Goal: Task Accomplishment & Management: Manage account settings

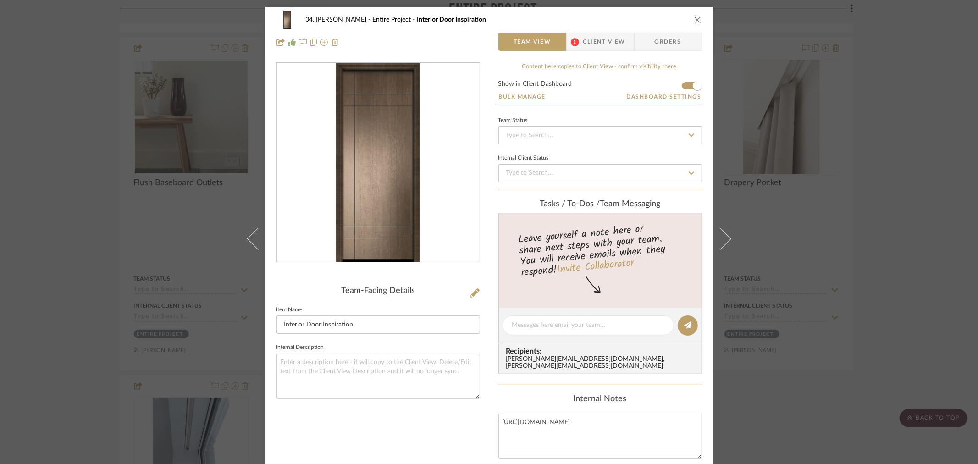
click at [42, 127] on div "04. Linck Entire Project Interior Door Inspiration Team View 1 Client View Orde…" at bounding box center [489, 232] width 978 height 464
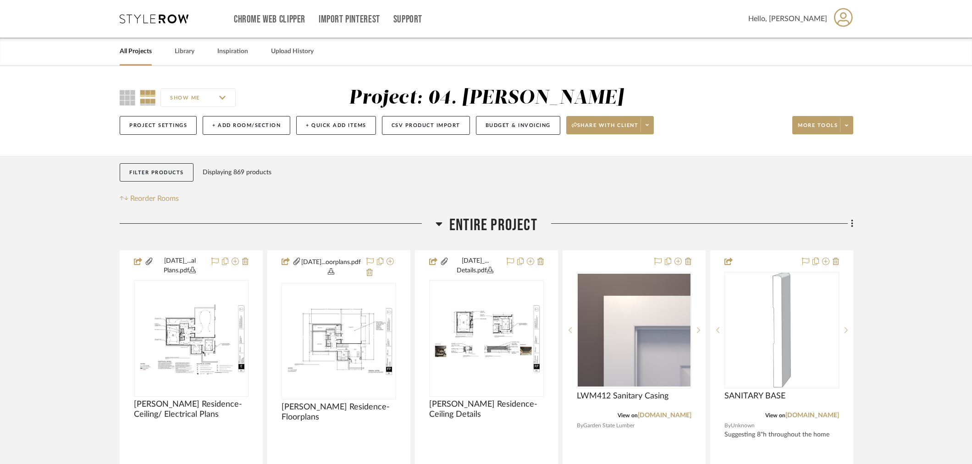
click at [144, 56] on link "All Projects" at bounding box center [136, 51] width 32 height 12
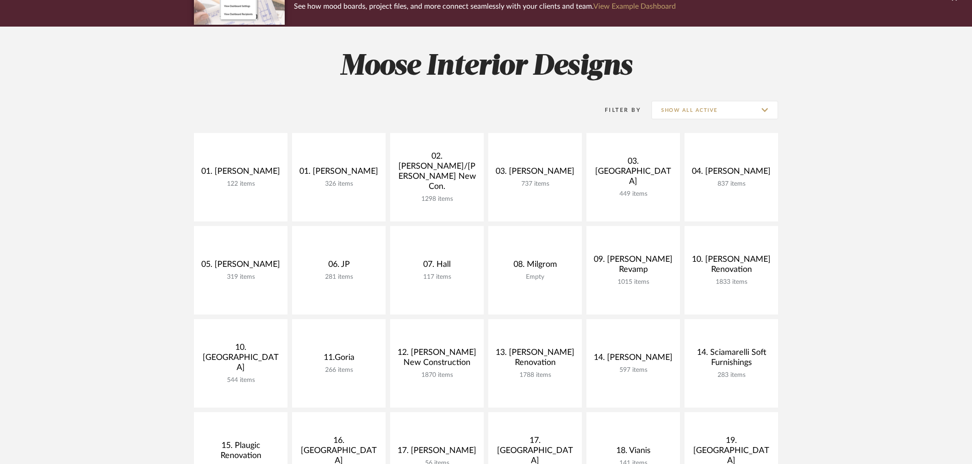
scroll to position [102, 0]
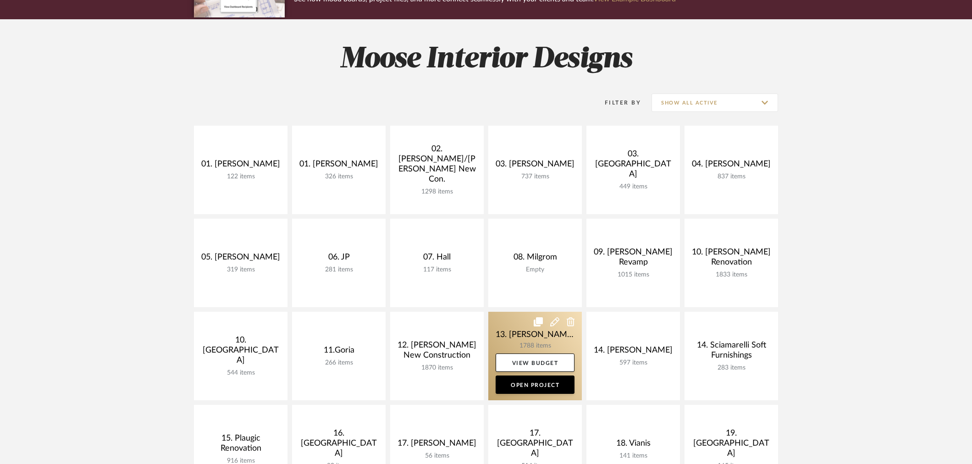
click at [533, 338] on link at bounding box center [535, 356] width 94 height 88
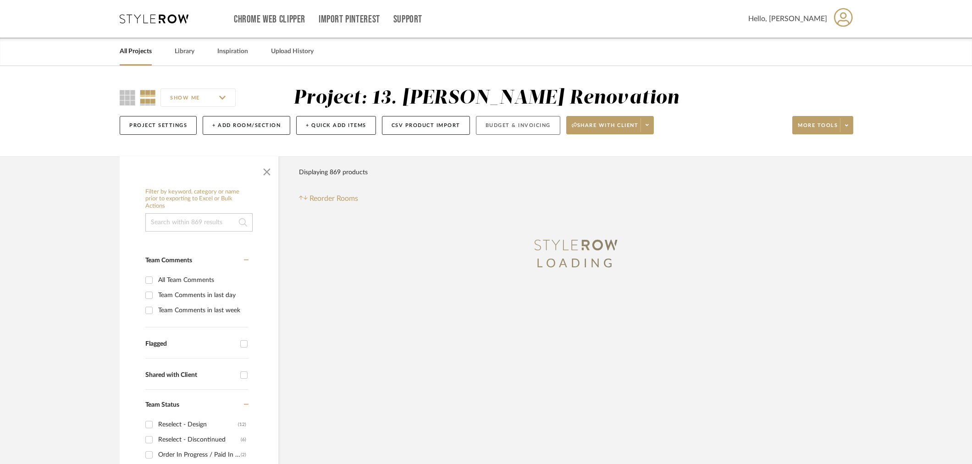
click at [520, 129] on button "Budget & Invoicing" at bounding box center [518, 125] width 84 height 19
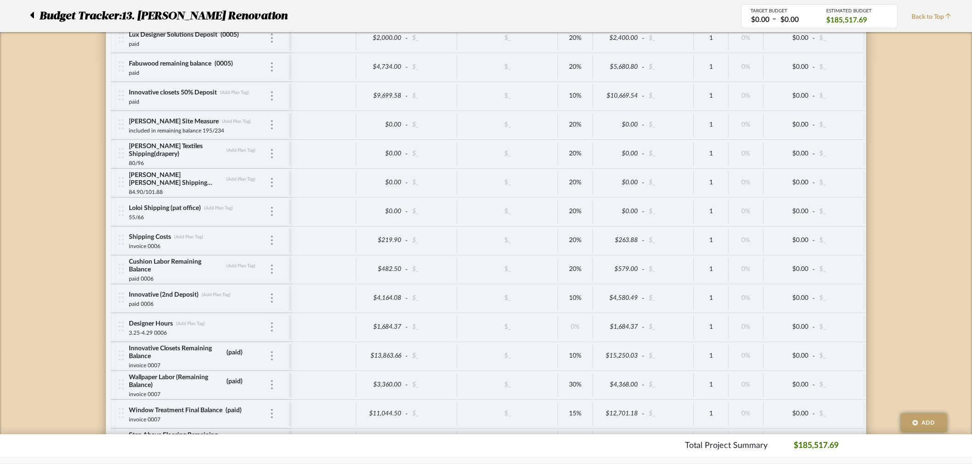
scroll to position [3722, 0]
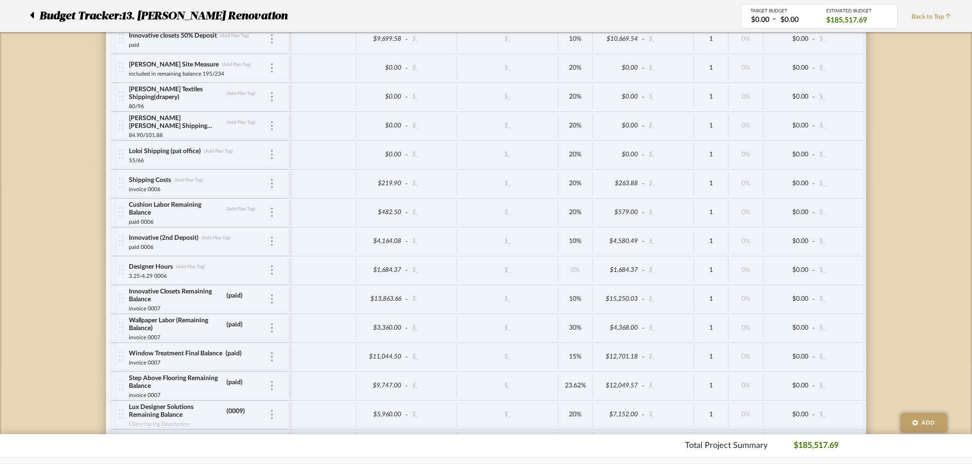
drag, startPoint x: 51, startPoint y: 316, endPoint x: 81, endPoint y: 316, distance: 29.8
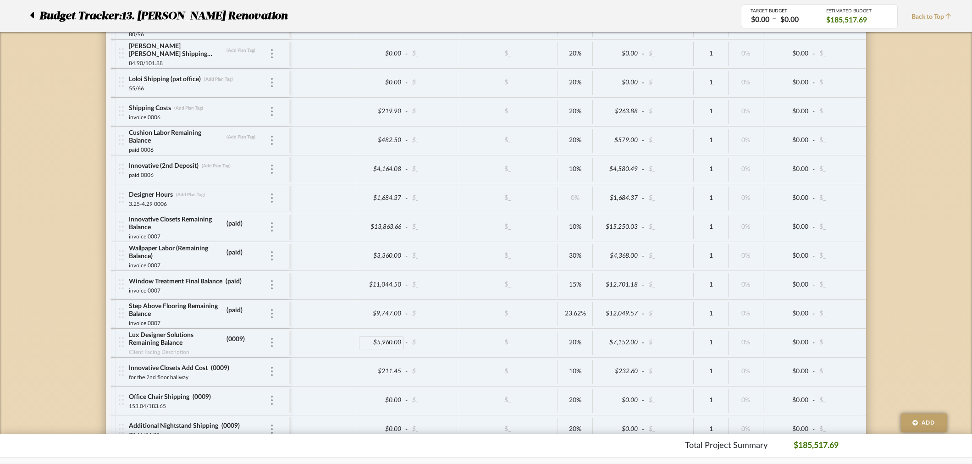
scroll to position [3824, 0]
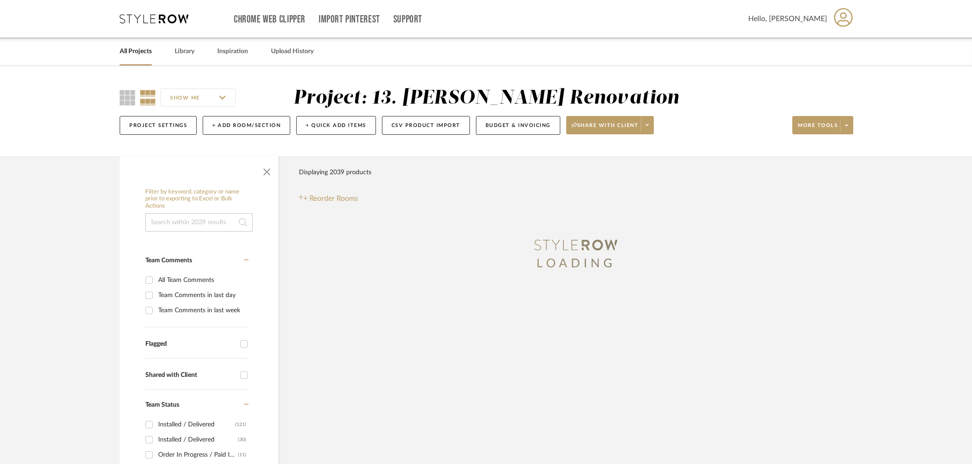
click at [129, 53] on link "All Projects" at bounding box center [136, 51] width 32 height 12
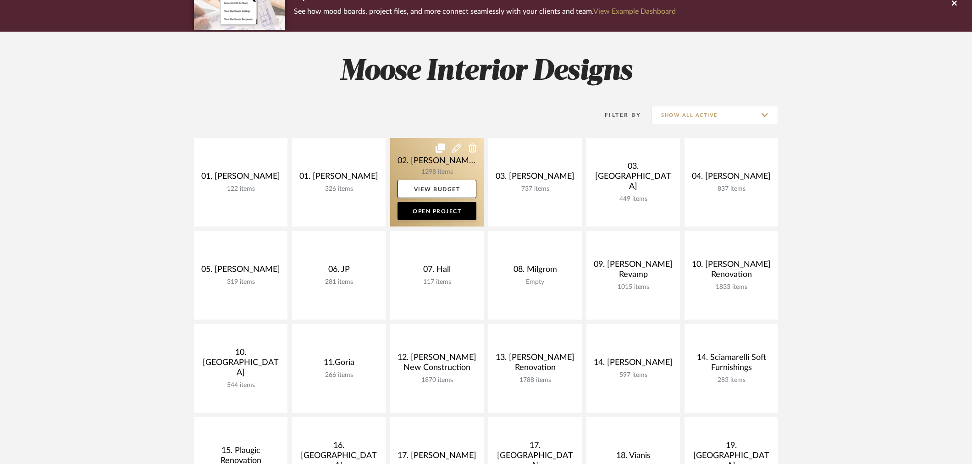
scroll to position [102, 0]
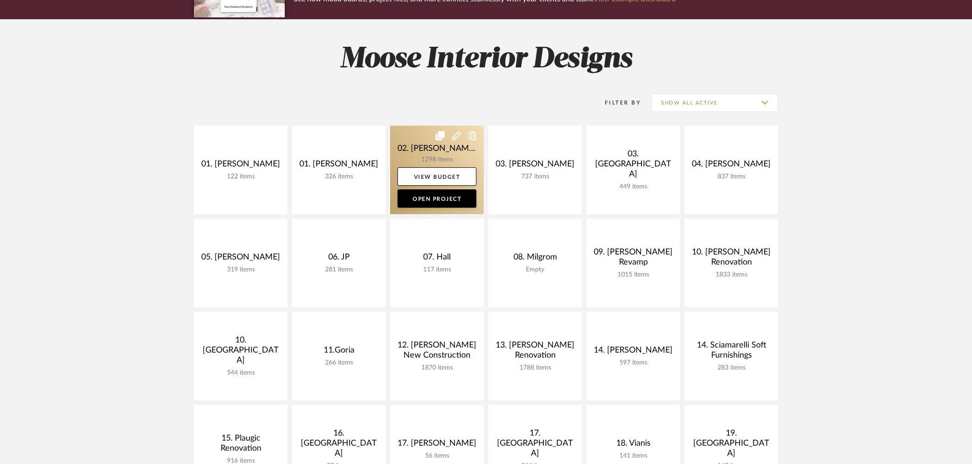
click at [437, 160] on link at bounding box center [437, 170] width 94 height 88
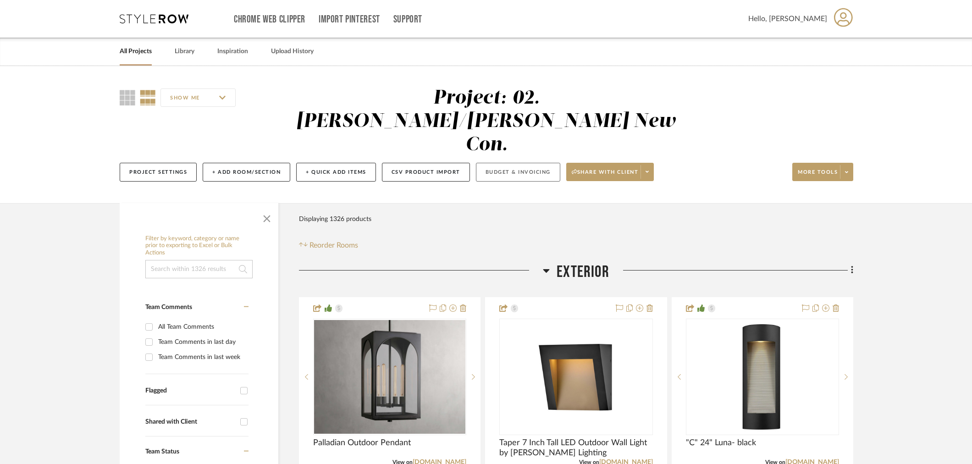
click at [523, 163] on button "Budget & Invoicing" at bounding box center [518, 172] width 84 height 19
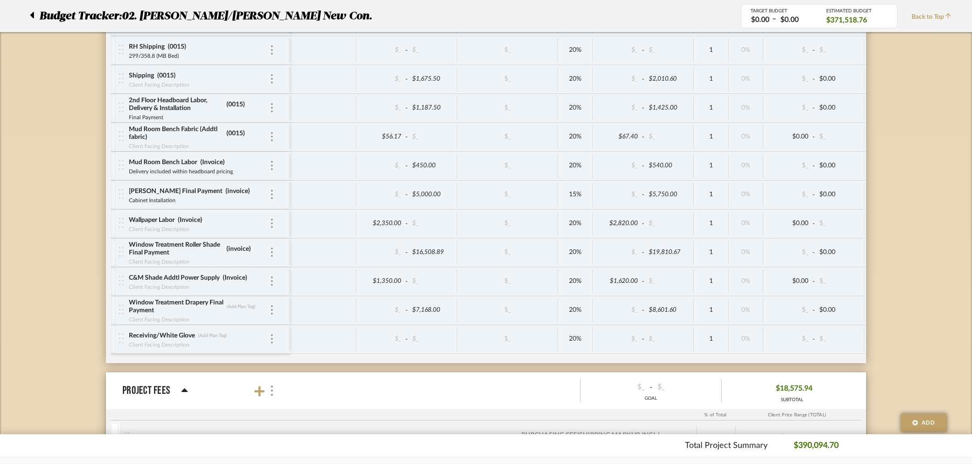
scroll to position [3712, 0]
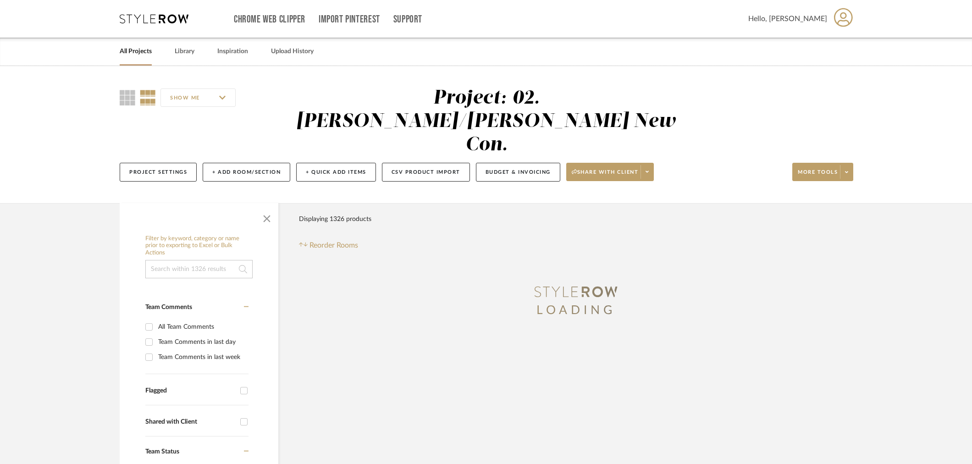
click at [133, 51] on link "All Projects" at bounding box center [136, 51] width 32 height 12
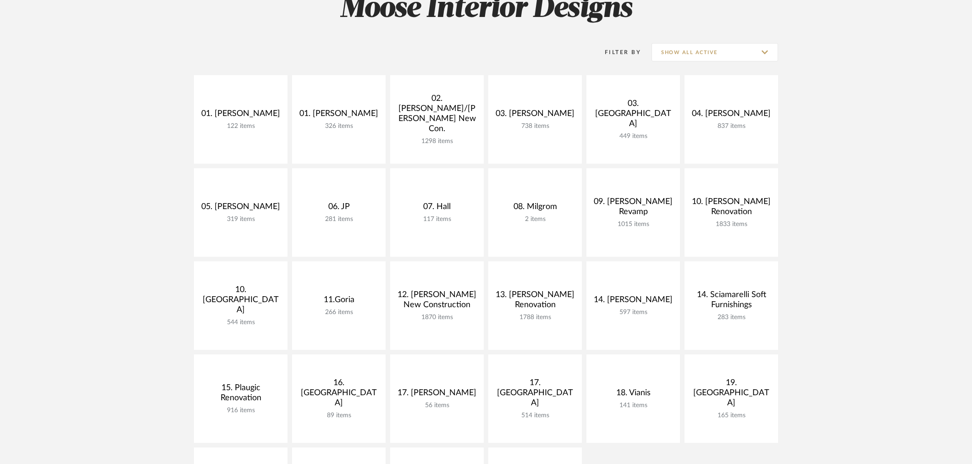
scroll to position [153, 0]
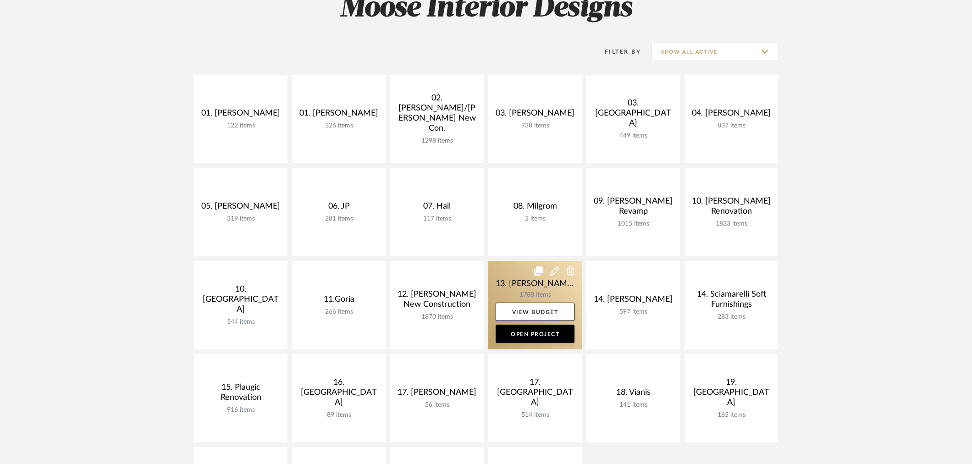
click at [560, 293] on link at bounding box center [535, 305] width 94 height 88
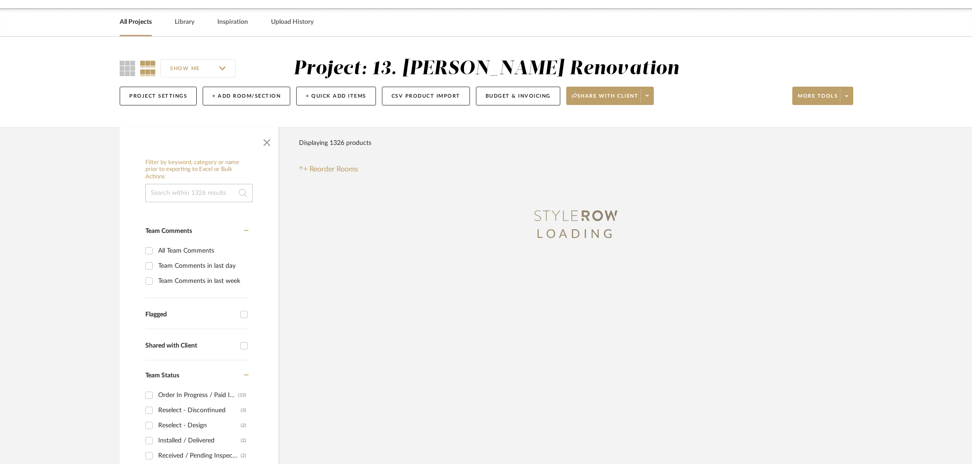
scroll to position [102, 0]
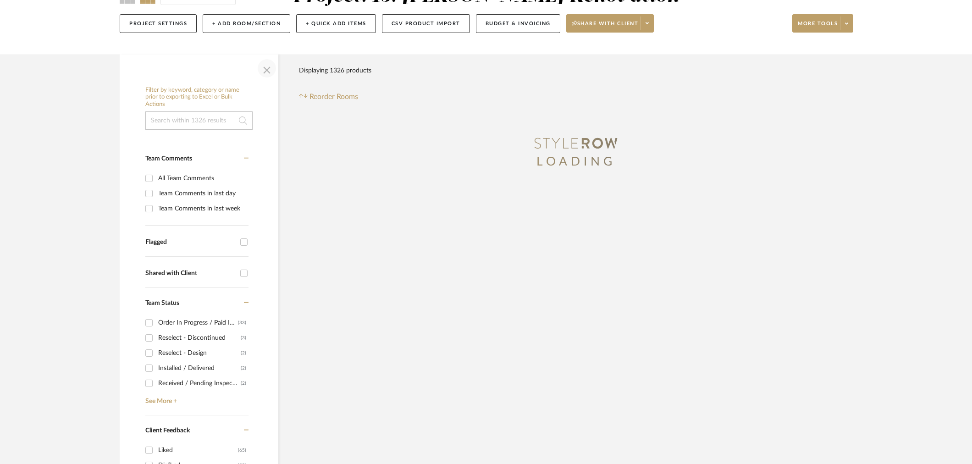
click at [266, 66] on span "button" at bounding box center [267, 68] width 22 height 22
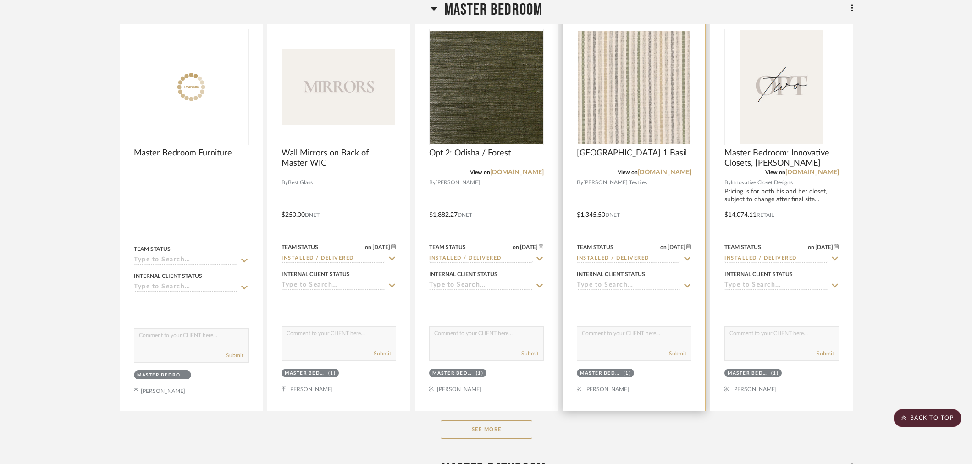
scroll to position [866, 0]
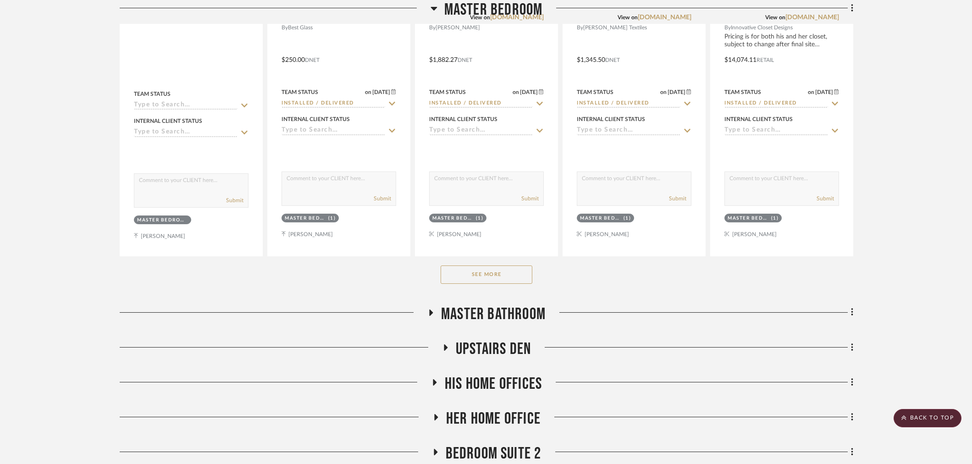
click at [491, 270] on button "See More" at bounding box center [487, 274] width 92 height 18
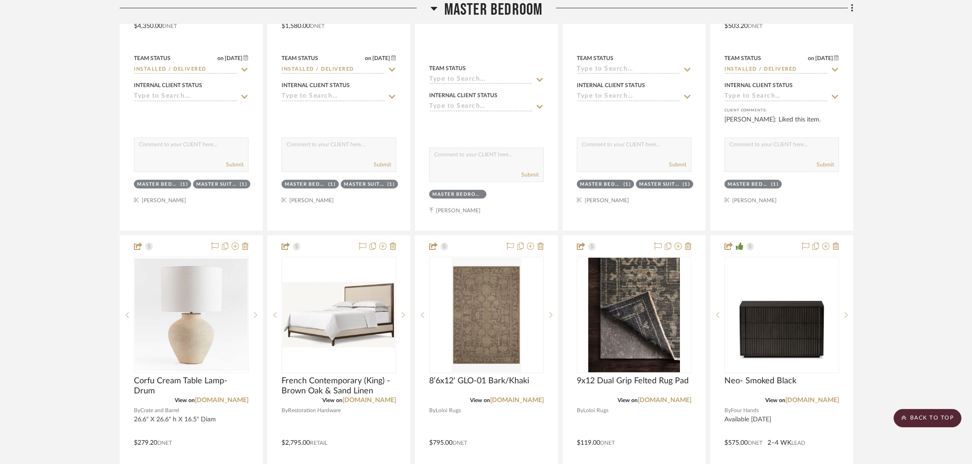
scroll to position [1273, 0]
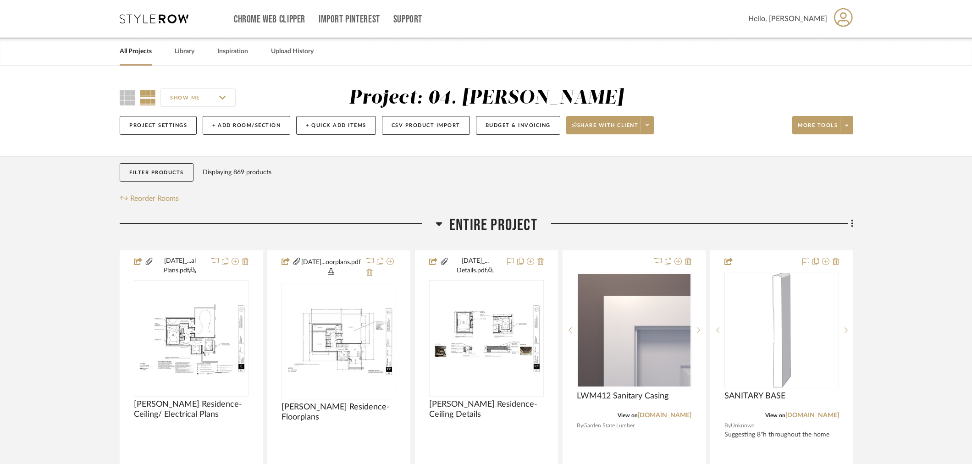
click at [492, 228] on span "Entire Project" at bounding box center [493, 226] width 88 height 20
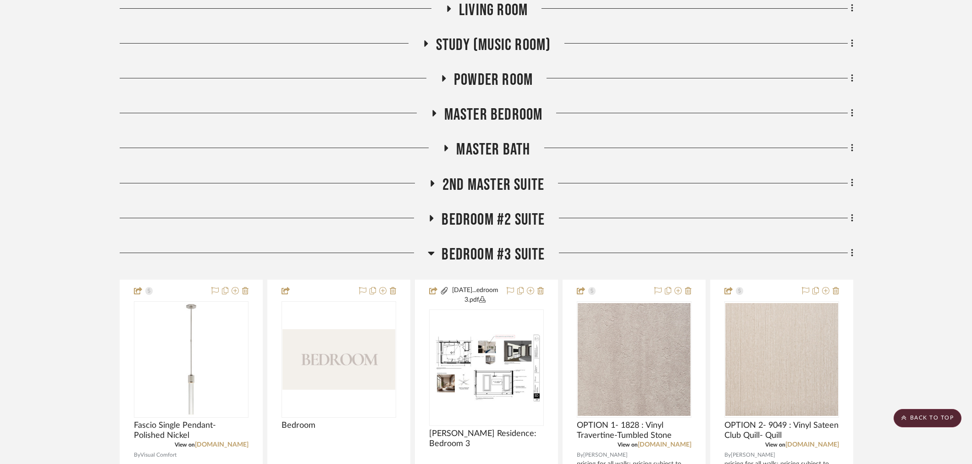
scroll to position [611, 0]
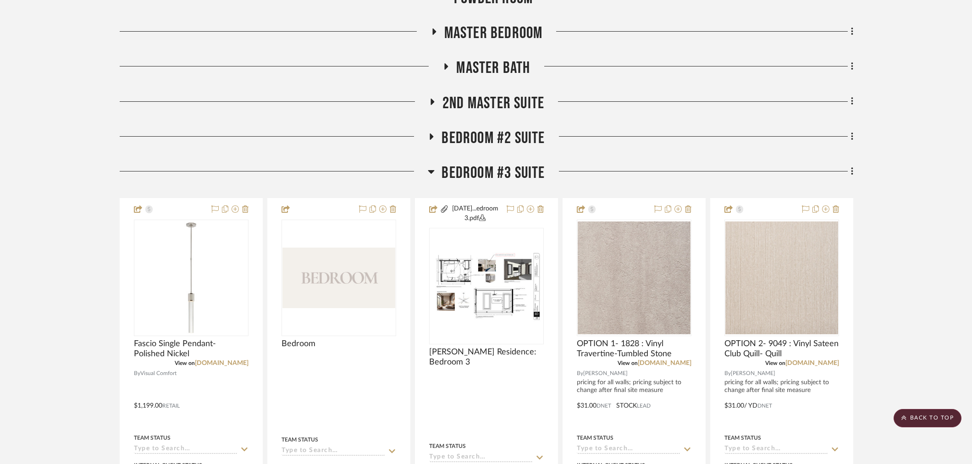
click at [485, 172] on span "Bedroom #3 Suite" at bounding box center [493, 173] width 103 height 20
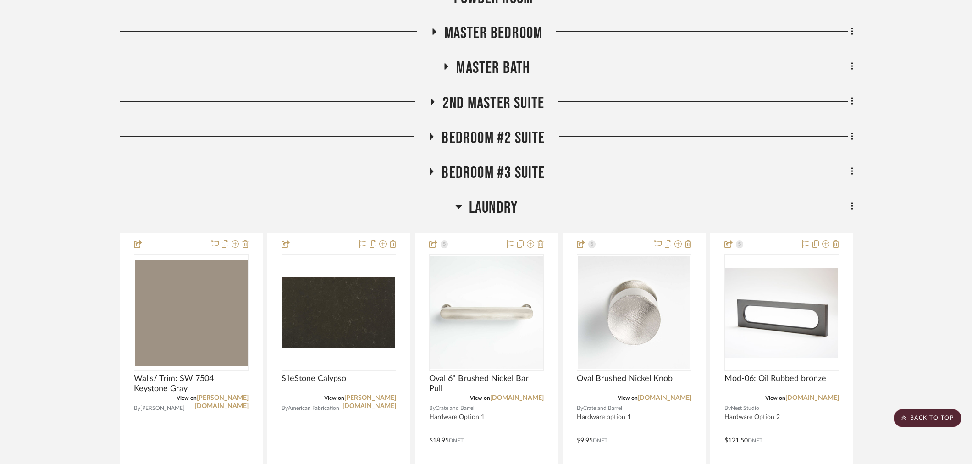
click at [495, 215] on span "Laundry" at bounding box center [493, 208] width 49 height 20
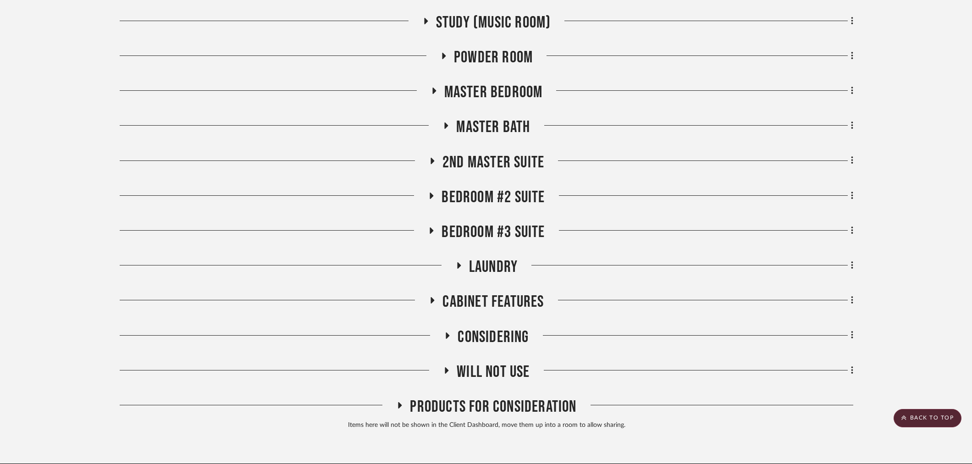
scroll to position [543, 0]
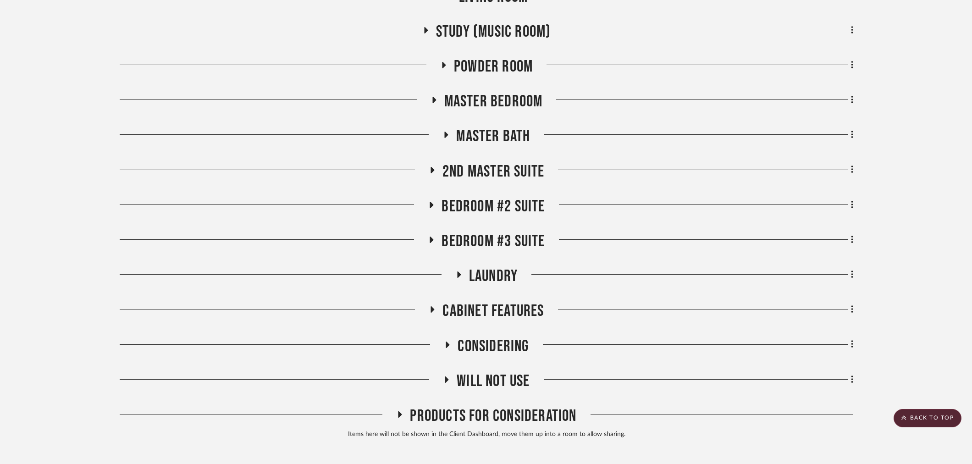
click at [497, 94] on span "Master Bedroom" at bounding box center [493, 102] width 99 height 20
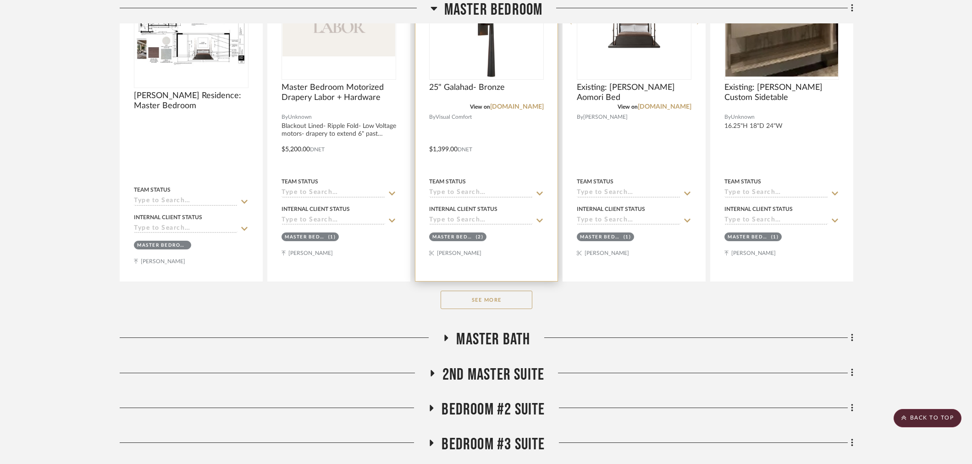
scroll to position [746, 0]
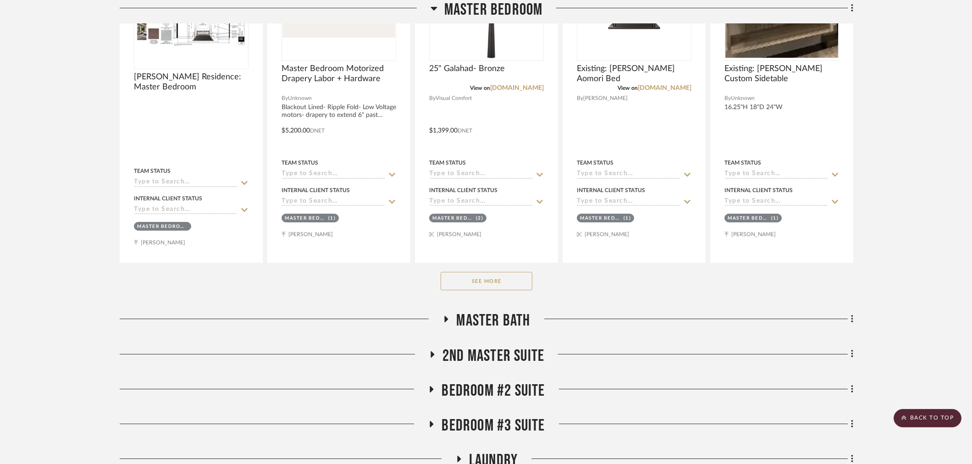
click at [484, 280] on button "See More" at bounding box center [487, 281] width 92 height 18
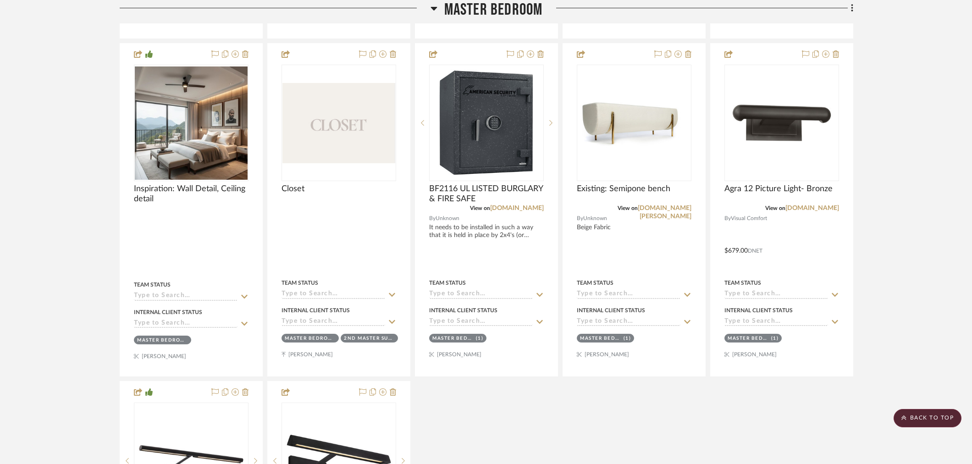
scroll to position [1307, 0]
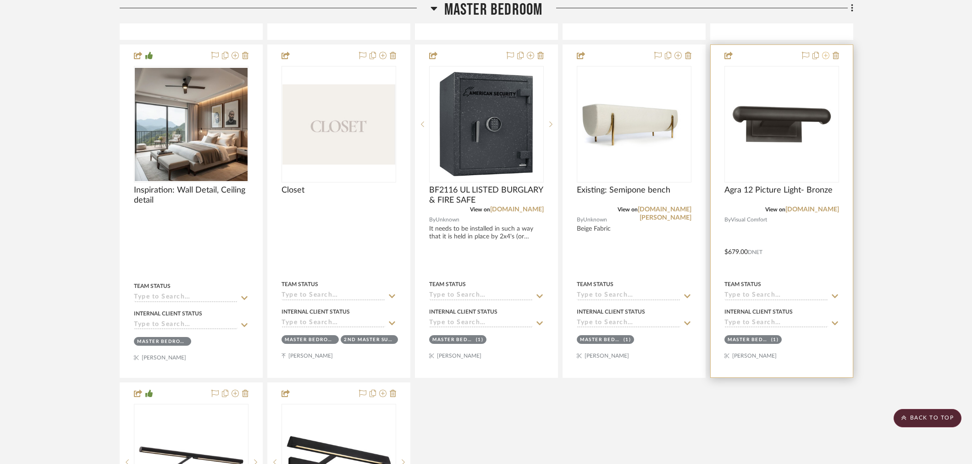
click at [826, 57] on icon at bounding box center [825, 55] width 7 height 7
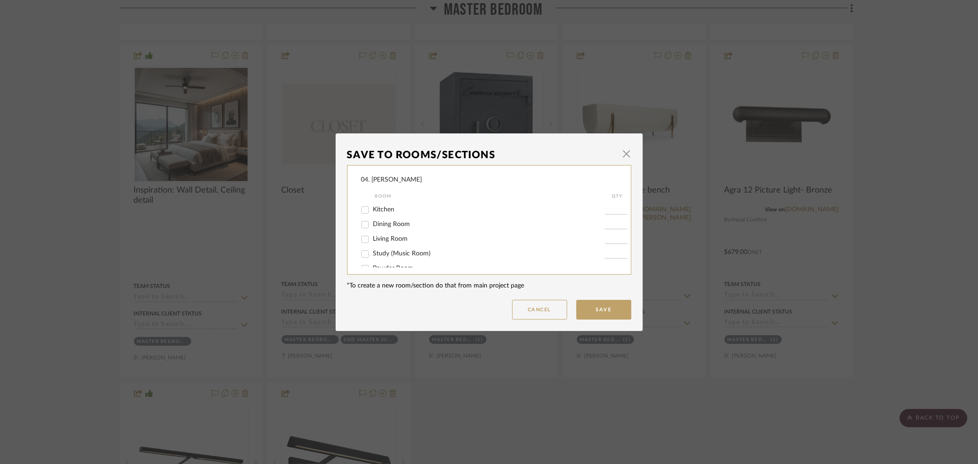
scroll to position [153, 0]
click at [384, 229] on span "Master Bedroom" at bounding box center [397, 232] width 48 height 6
click at [372, 229] on input "Master Bedroom" at bounding box center [365, 232] width 15 height 15
checkbox input "false"
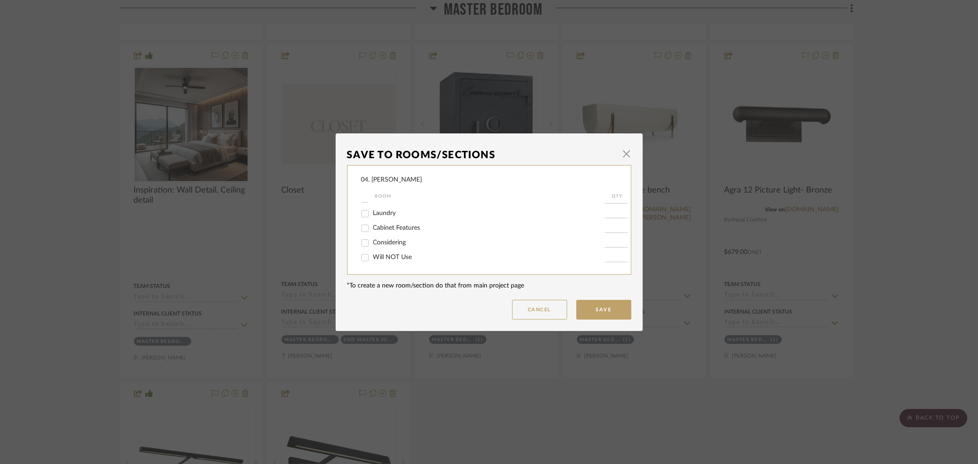
click at [375, 259] on span "Will NOT Use" at bounding box center [392, 257] width 39 height 6
click at [372, 259] on input "Will NOT Use" at bounding box center [365, 257] width 15 height 15
checkbox input "true"
type input "1"
click at [619, 304] on button "Save" at bounding box center [603, 310] width 55 height 20
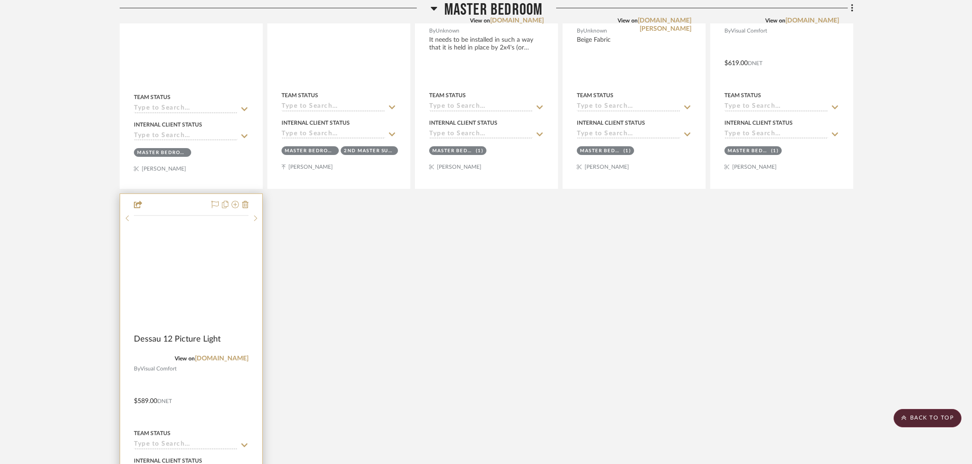
scroll to position [1511, 0]
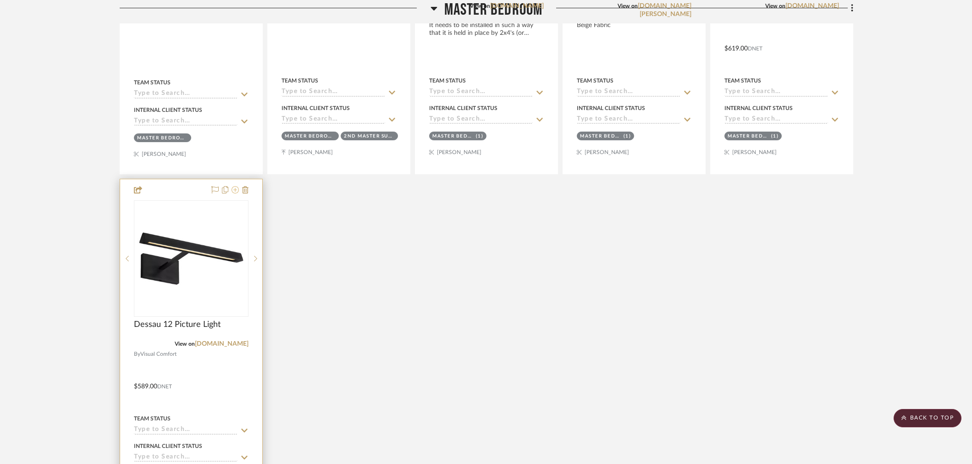
click at [237, 192] on icon at bounding box center [235, 189] width 7 height 7
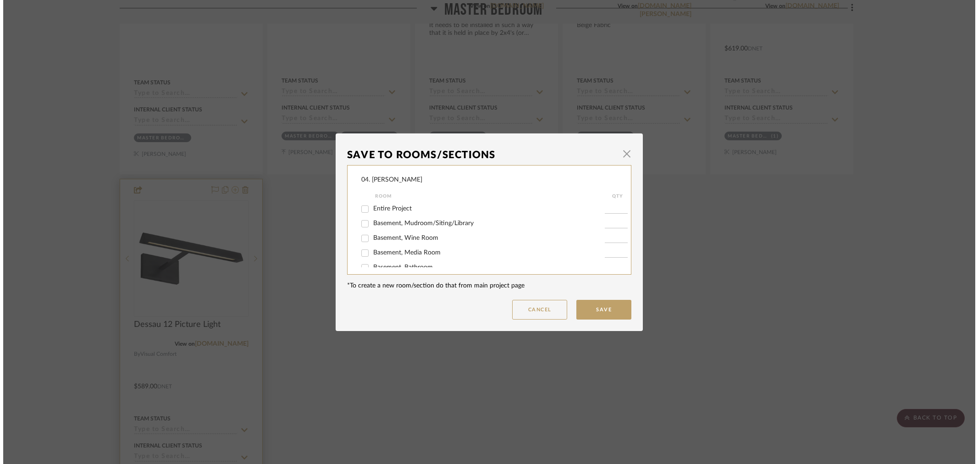
scroll to position [0, 0]
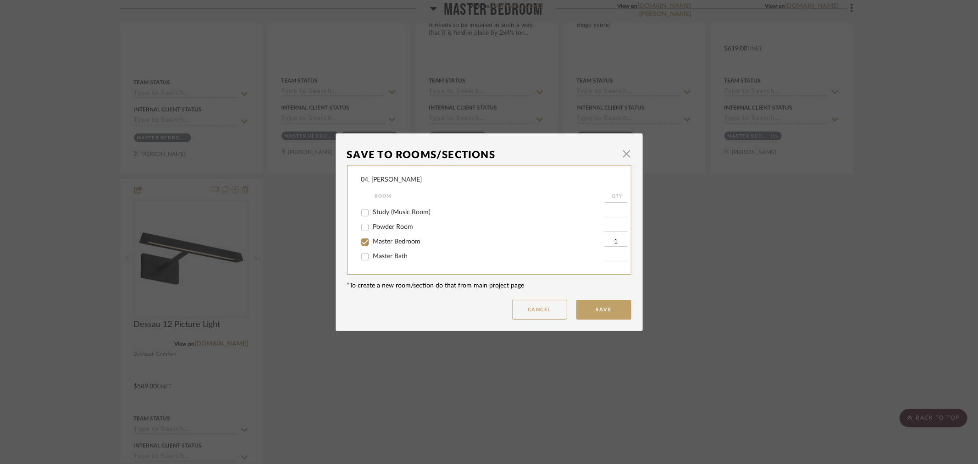
click at [381, 241] on span "Master Bedroom" at bounding box center [397, 241] width 48 height 6
click at [372, 241] on input "Master Bedroom" at bounding box center [365, 242] width 15 height 15
checkbox input "false"
click at [376, 260] on span "Will NOT Use" at bounding box center [392, 257] width 39 height 6
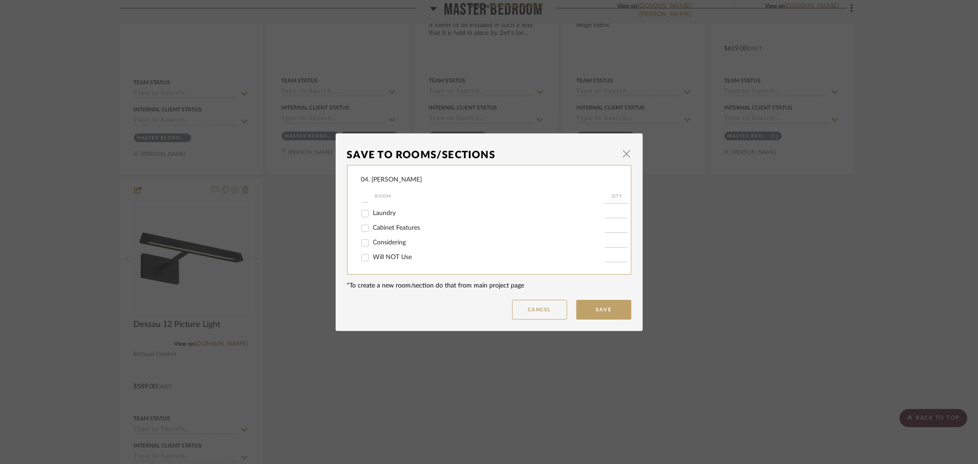
click at [372, 260] on input "Will NOT Use" at bounding box center [365, 257] width 15 height 15
checkbox input "true"
type input "1"
click at [594, 309] on button "Save" at bounding box center [603, 310] width 55 height 20
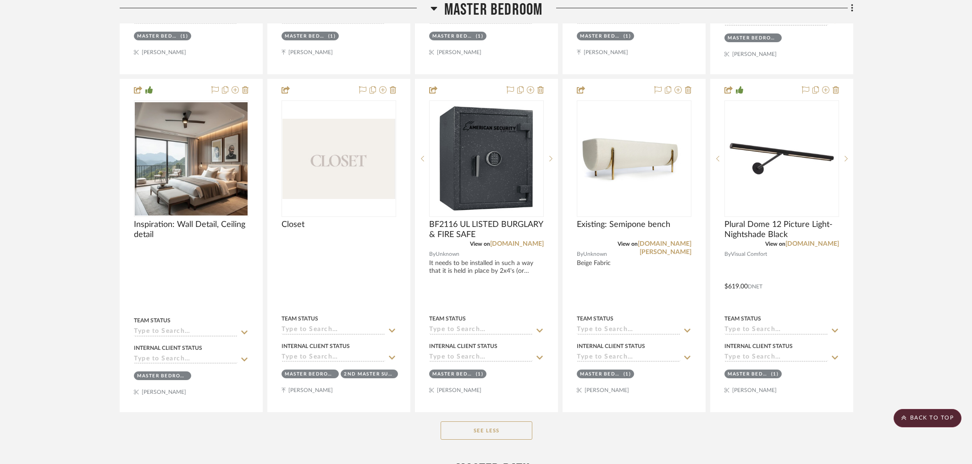
scroll to position [1205, 0]
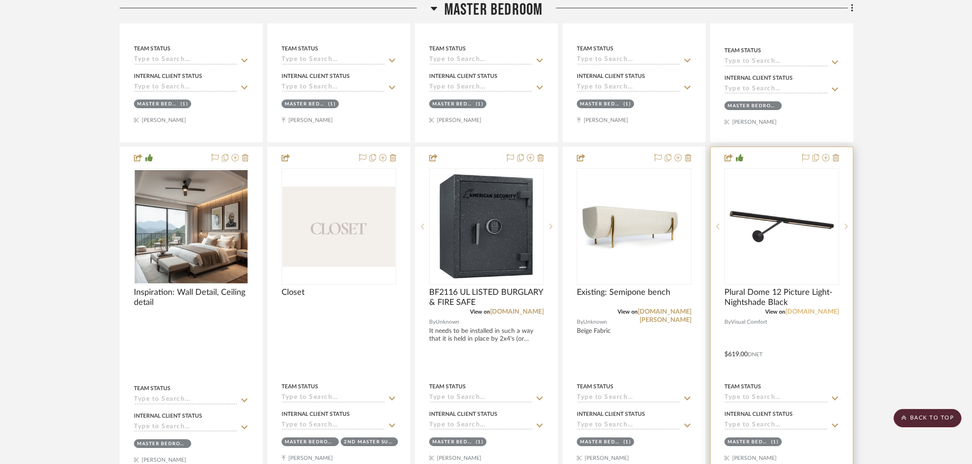
click at [804, 310] on link "[DOMAIN_NAME]" at bounding box center [812, 312] width 54 height 6
